Goal: Check status: Check status

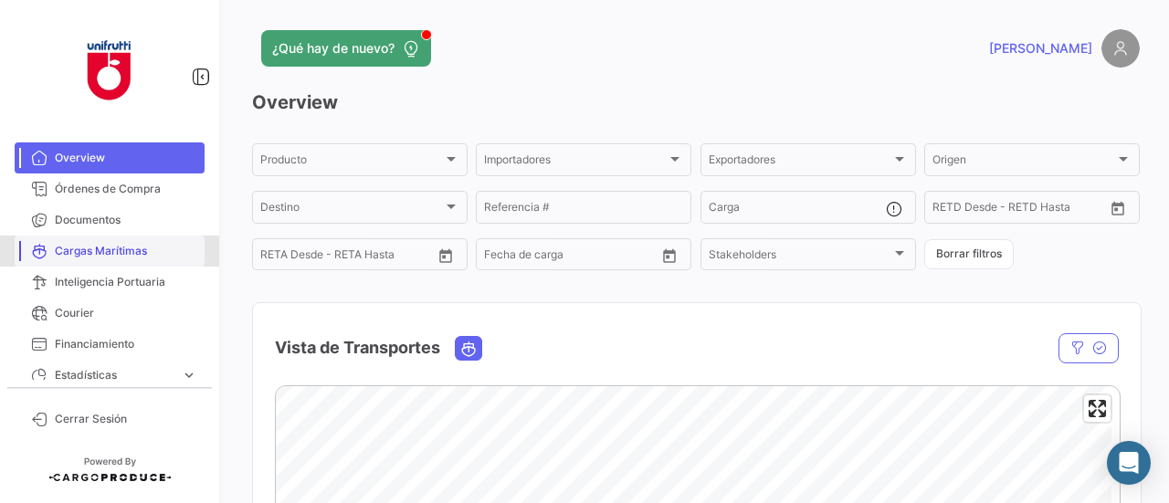
click at [111, 248] on span "Cargas Marítimas" at bounding box center [126, 251] width 142 height 16
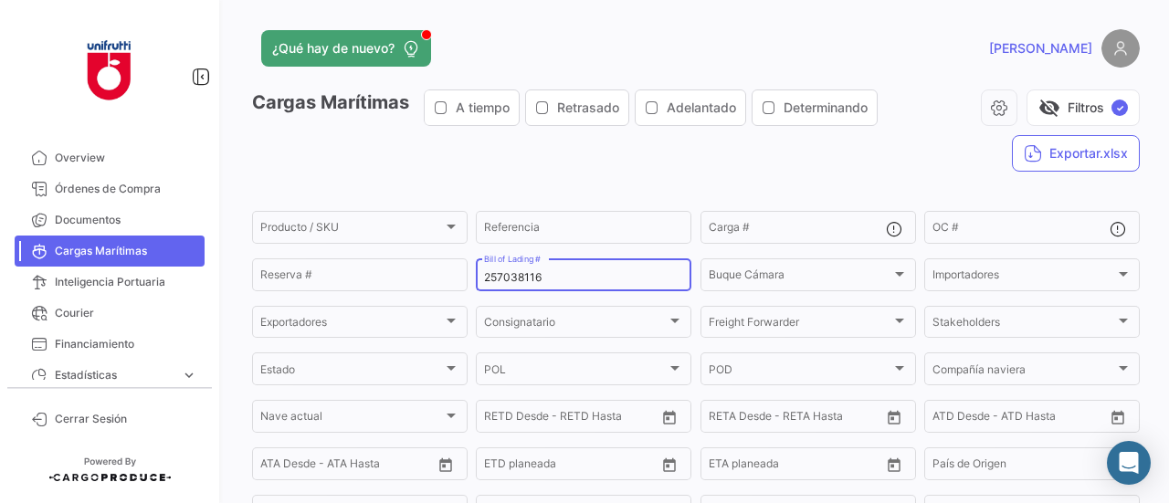
click at [507, 278] on input "257038116" at bounding box center [583, 277] width 199 height 13
paste input
paste input "255359331"
click at [509, 278] on input "255359331" at bounding box center [583, 277] width 199 height 13
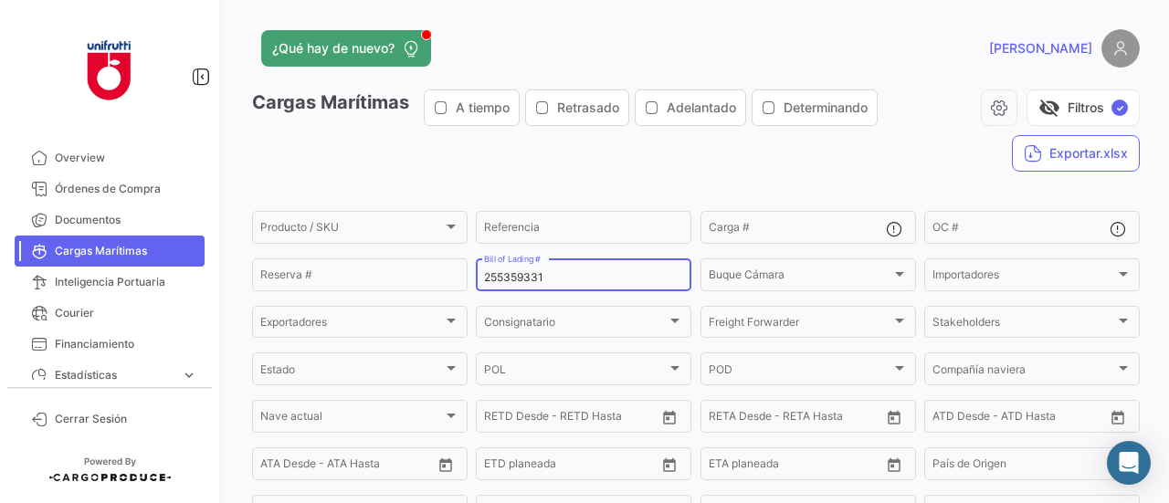
click at [509, 278] on input "255359331" at bounding box center [583, 277] width 199 height 13
paste input "6656275"
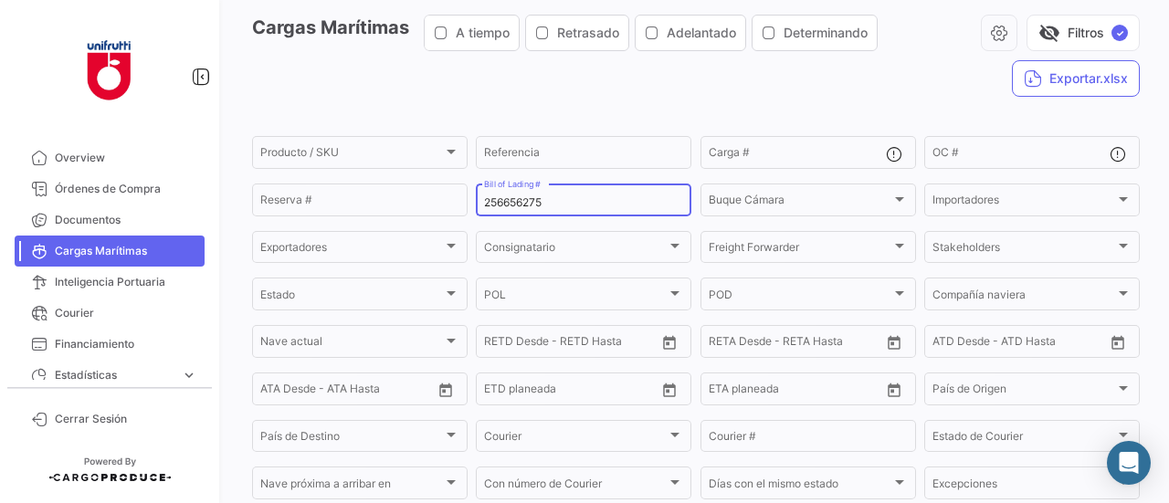
scroll to position [74, 0]
click at [511, 202] on input "256656275" at bounding box center [583, 203] width 199 height 13
paste input "903131"
type input "256903131"
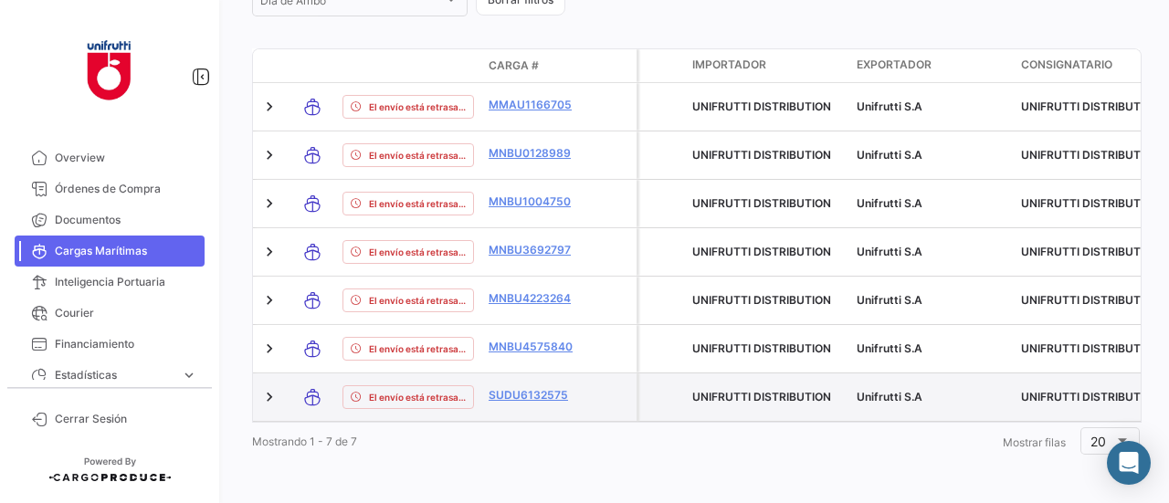
scroll to position [714, 0]
